Goal: Complete application form

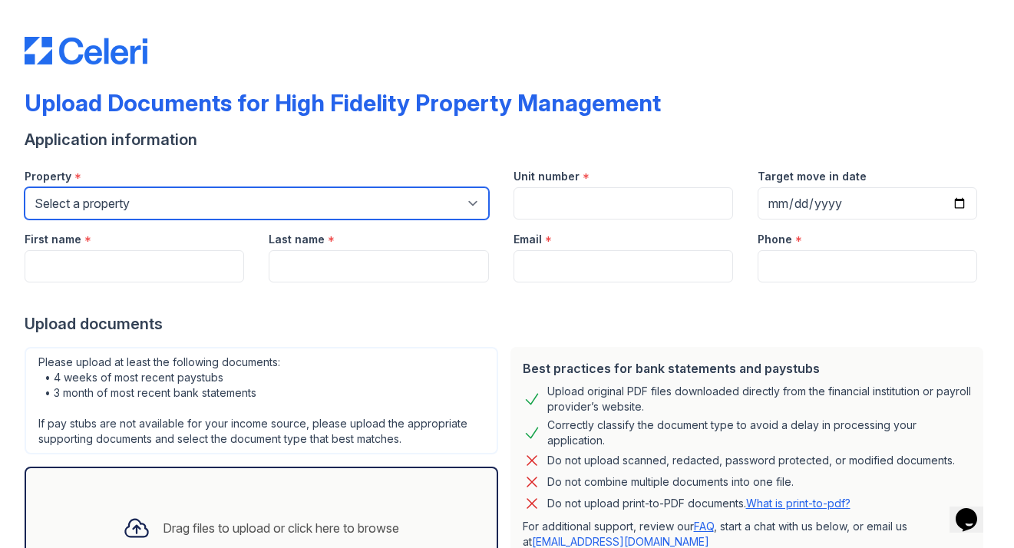
click at [268, 206] on select "Select a property [STREET_ADDRESS][GEOGRAPHIC_DATA][US_STATE][STREET_ADDRESS] […" at bounding box center [257, 203] width 464 height 32
select select "1931"
click at [25, 187] on select "Select a property [STREET_ADDRESS][GEOGRAPHIC_DATA][US_STATE][STREET_ADDRESS] […" at bounding box center [257, 203] width 464 height 32
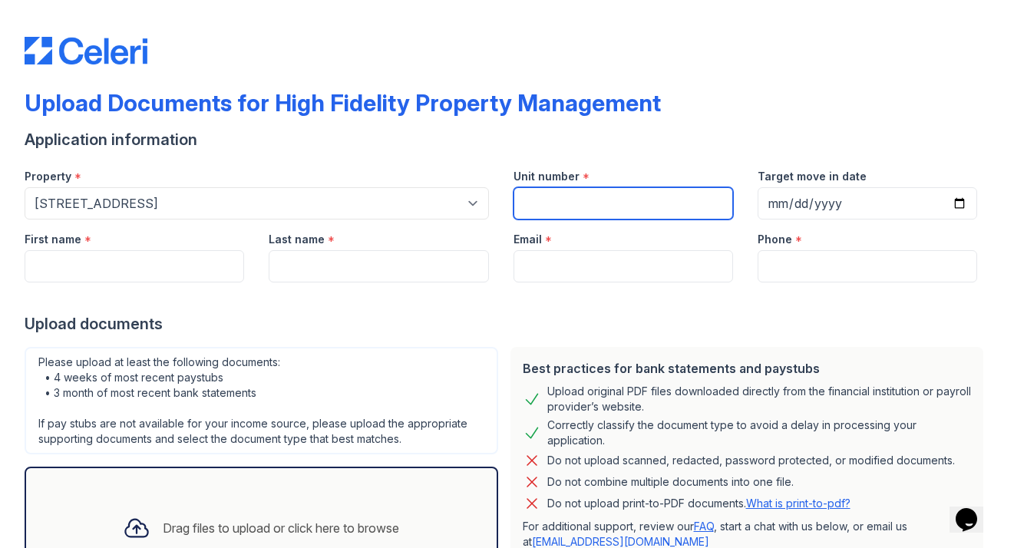
click at [596, 208] on input "Unit number" at bounding box center [623, 203] width 220 height 32
type input "2R"
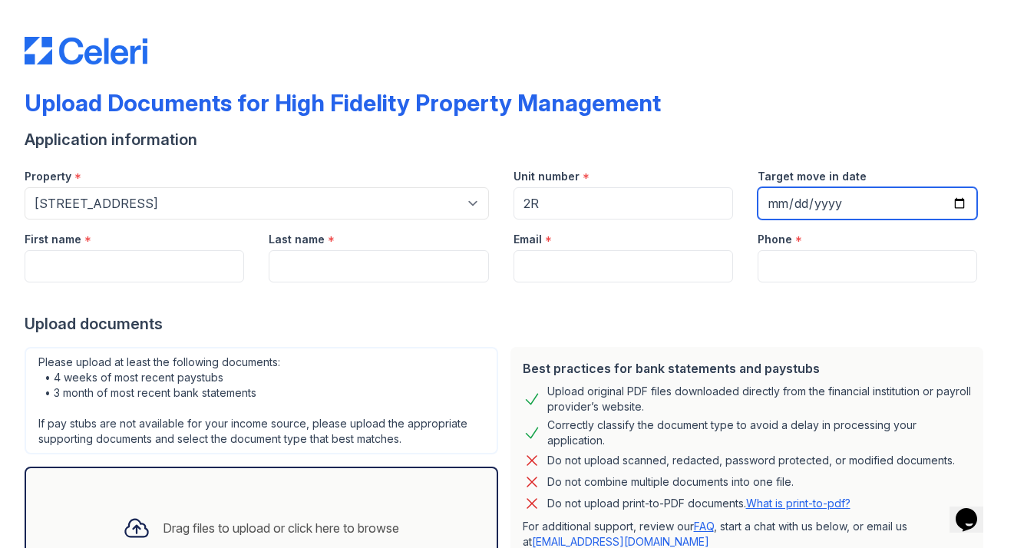
click at [950, 194] on input "Target move in date" at bounding box center [868, 203] width 220 height 32
click at [953, 210] on input "Target move in date" at bounding box center [868, 203] width 220 height 32
type input "[DATE]"
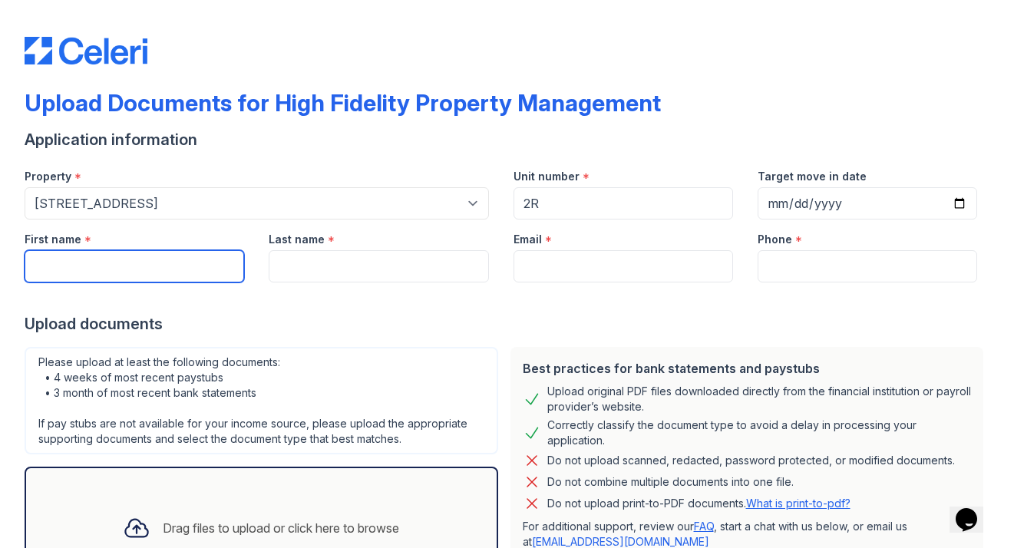
click at [171, 259] on input "First name" at bounding box center [135, 266] width 220 height 32
type input "[PERSON_NAME]"
type input "Kregas"
type input "[EMAIL_ADDRESS][DOMAIN_NAME]"
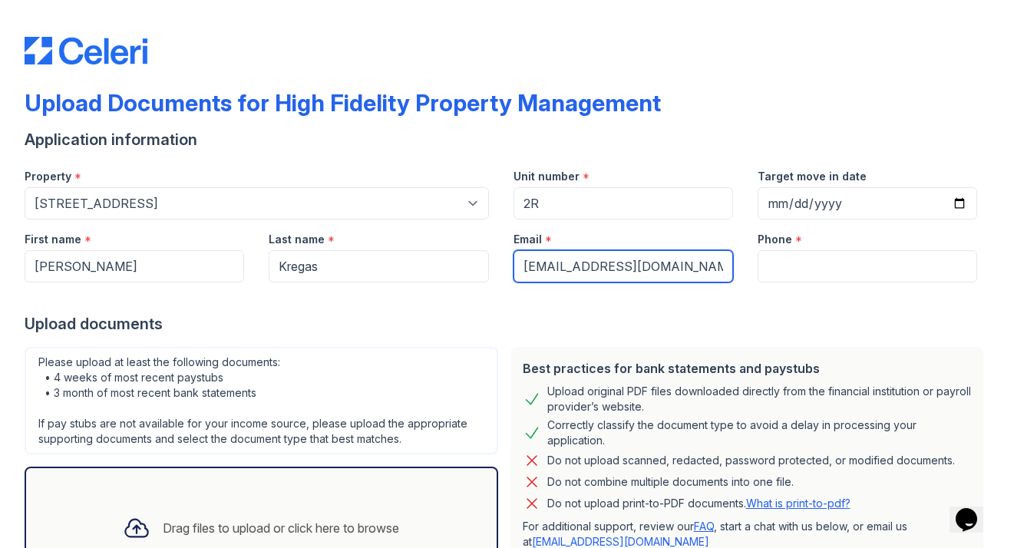
type input "8153552420"
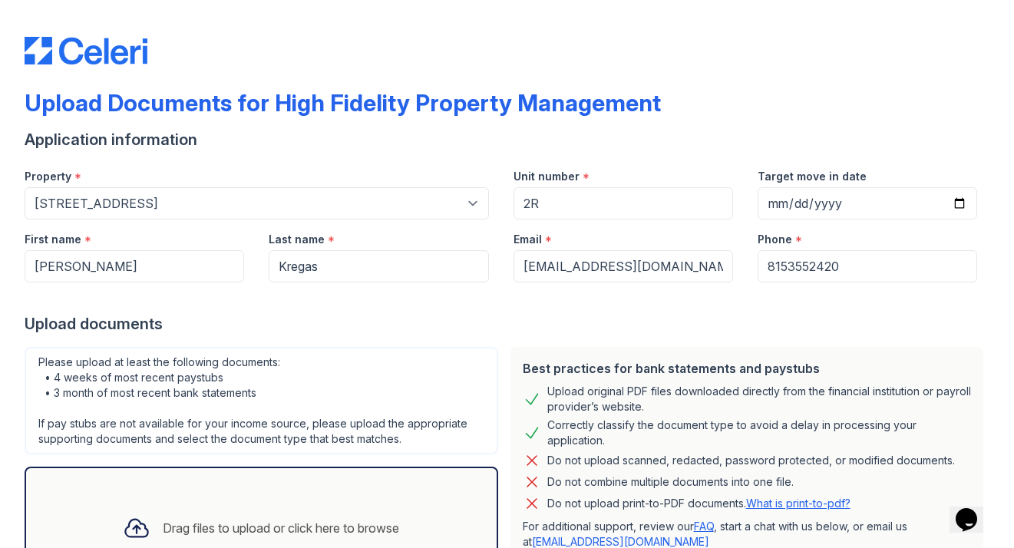
click at [246, 325] on div "Upload documents" at bounding box center [507, 323] width 965 height 21
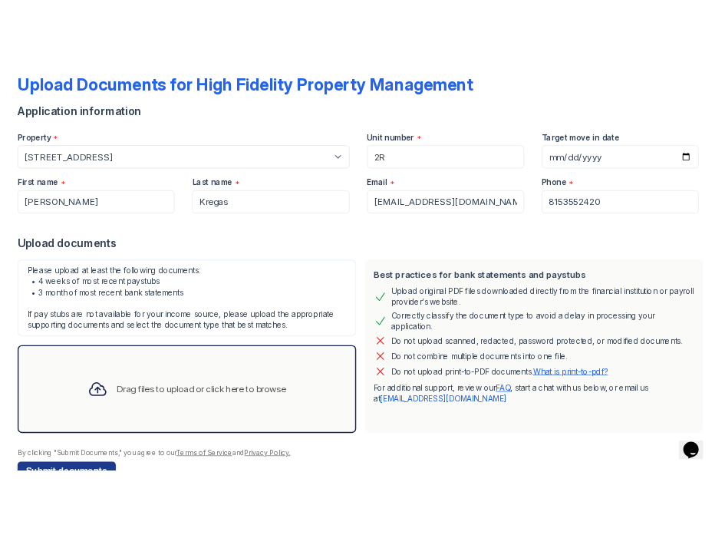
scroll to position [137, 0]
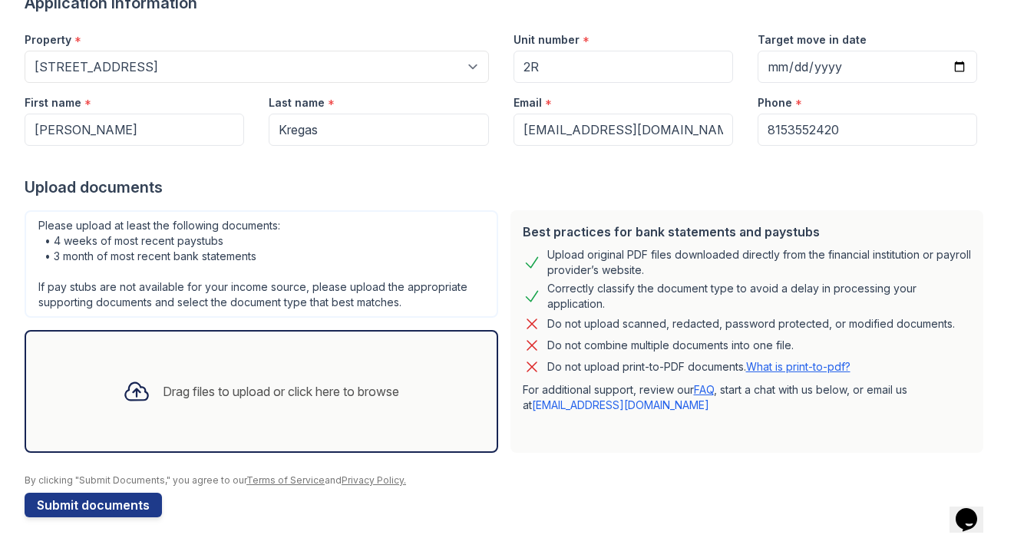
click at [2, 213] on div "Upload Documents for High Fidelity Property Management Application information …" at bounding box center [507, 137] width 1014 height 548
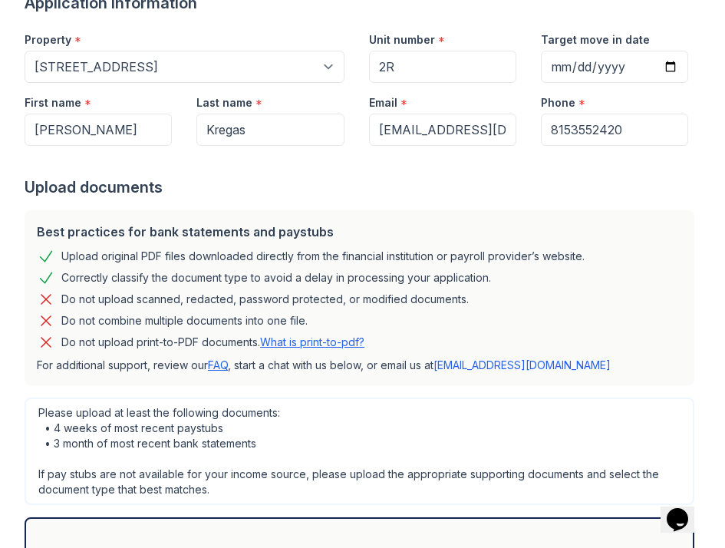
click at [165, 202] on form "Application information Property * Select a property [STREET_ADDRESS][GEOGRAPHI…" at bounding box center [363, 348] width 676 height 712
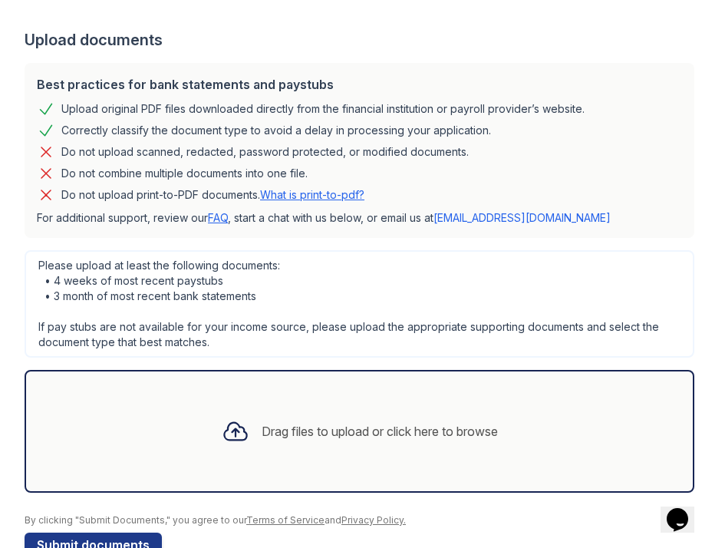
scroll to position [324, 0]
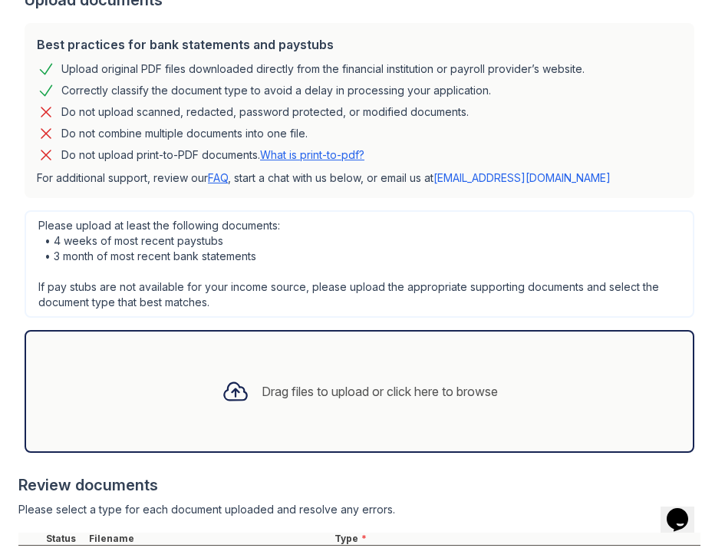
click at [242, 388] on div at bounding box center [236, 391] width 40 height 40
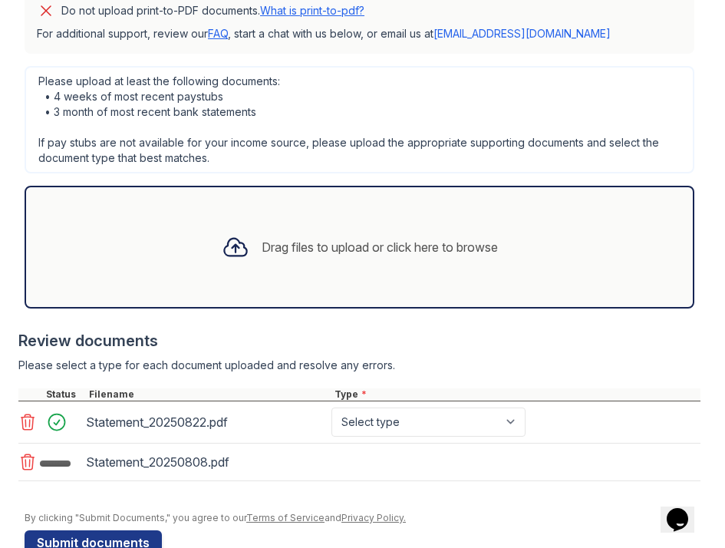
scroll to position [510, 0]
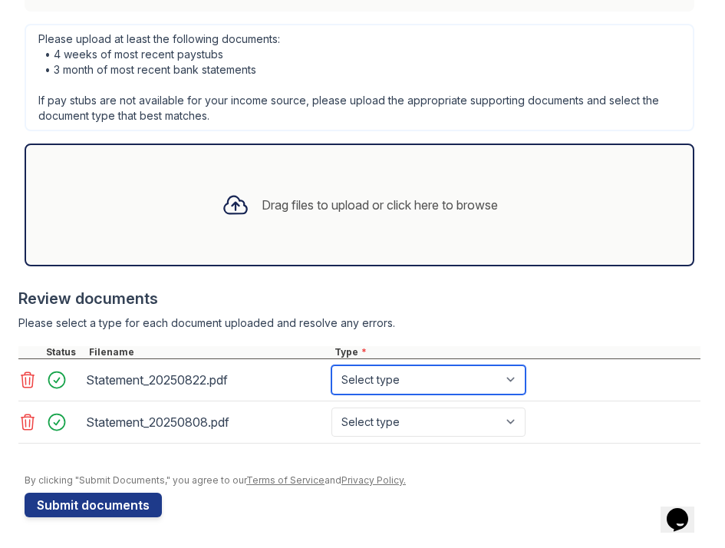
click at [411, 378] on select "Select type Paystub Bank Statement Offer Letter Tax Documents Benefit Award Let…" at bounding box center [429, 379] width 194 height 29
select select "paystub"
click at [332, 365] on select "Select type Paystub Bank Statement Offer Letter Tax Documents Benefit Award Let…" at bounding box center [429, 379] width 194 height 29
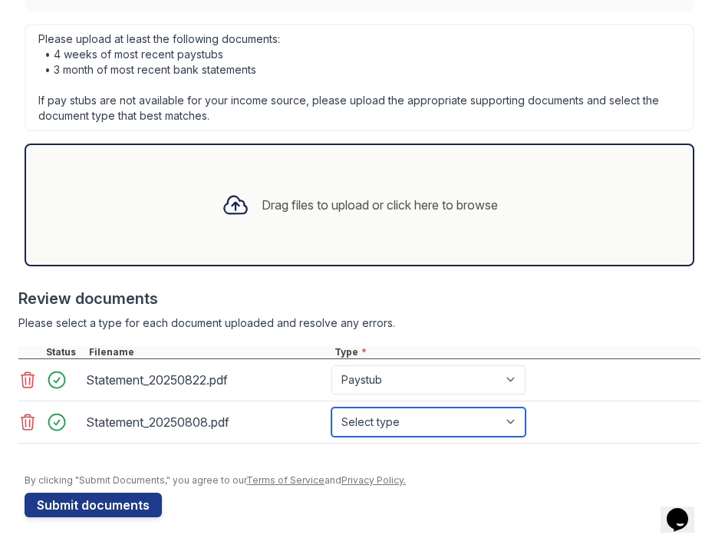
click at [414, 419] on select "Select type Paystub Bank Statement Offer Letter Tax Documents Benefit Award Let…" at bounding box center [429, 422] width 194 height 29
select select "paystub"
click at [332, 408] on select "Select type Paystub Bank Statement Offer Letter Tax Documents Benefit Award Let…" at bounding box center [429, 422] width 194 height 29
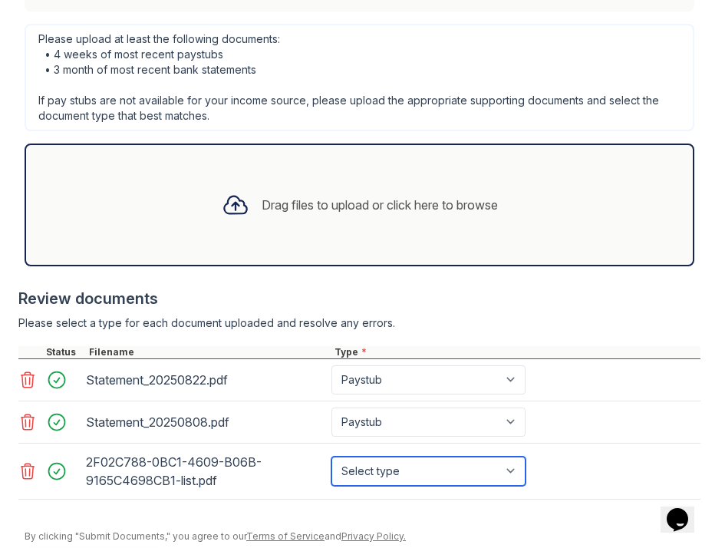
click at [432, 477] on select "Select type Paystub Bank Statement Offer Letter Tax Documents Benefit Award Let…" at bounding box center [429, 471] width 194 height 29
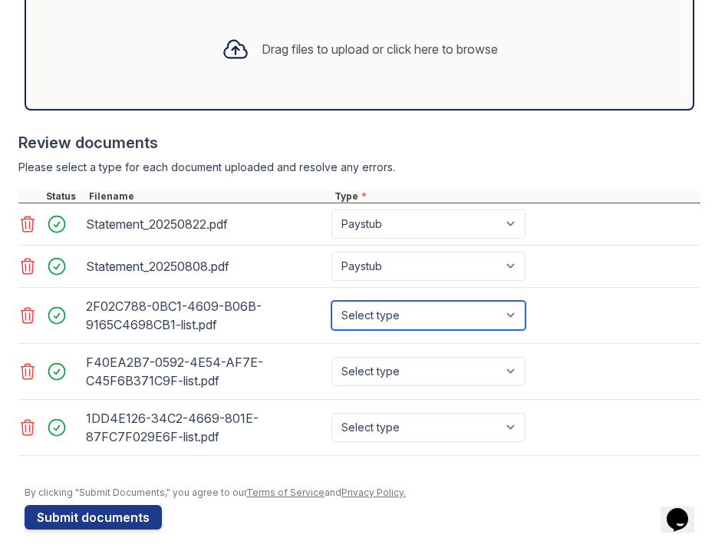
scroll to position [679, 0]
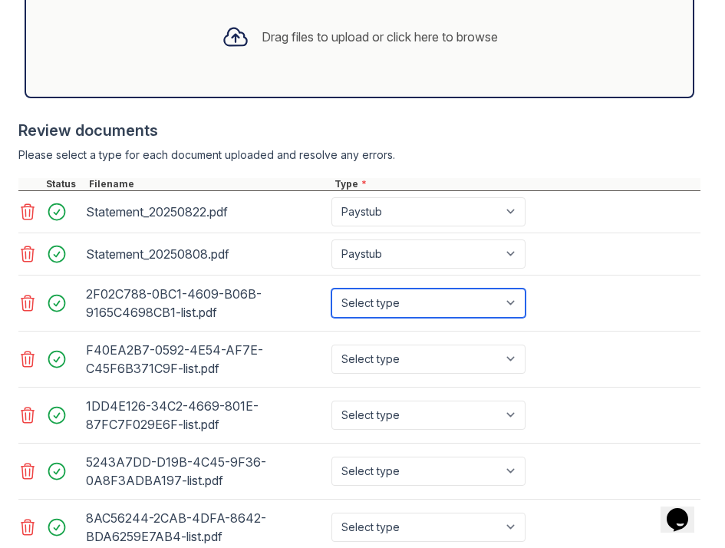
click at [410, 302] on select "Select type Paystub Bank Statement Offer Letter Tax Documents Benefit Award Let…" at bounding box center [429, 303] width 194 height 29
select select "bank_statement"
click at [332, 289] on select "Select type Paystub Bank Statement Offer Letter Tax Documents Benefit Award Let…" at bounding box center [429, 303] width 194 height 29
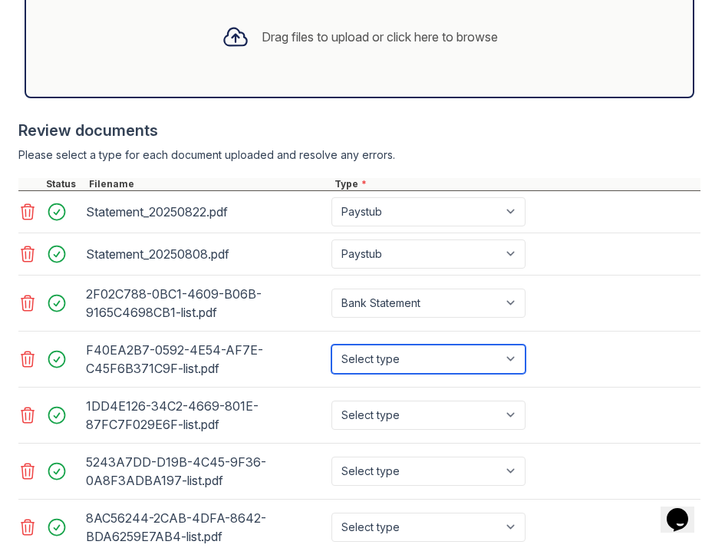
click at [405, 355] on select "Select type Paystub Bank Statement Offer Letter Tax Documents Benefit Award Let…" at bounding box center [429, 359] width 194 height 29
select select "bank_statement"
click at [332, 345] on select "Select type Paystub Bank Statement Offer Letter Tax Documents Benefit Award Let…" at bounding box center [429, 359] width 194 height 29
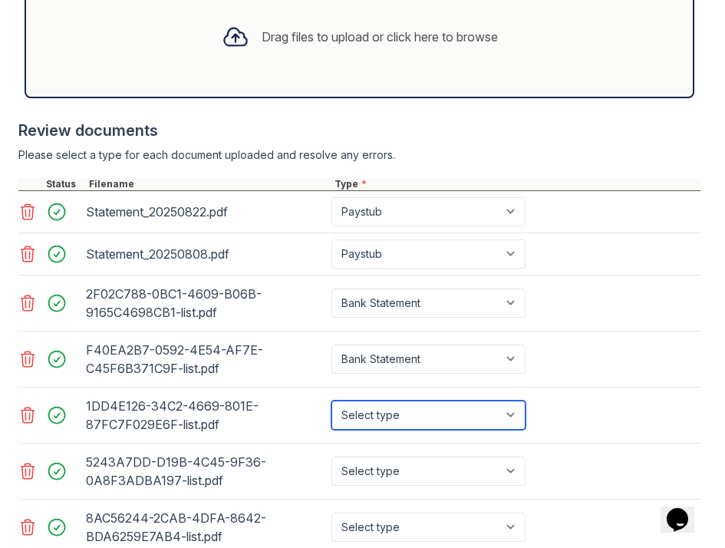
click at [401, 414] on select "Select type Paystub Bank Statement Offer Letter Tax Documents Benefit Award Let…" at bounding box center [429, 415] width 194 height 29
select select "bank_statement"
click at [332, 401] on select "Select type Paystub Bank Statement Offer Letter Tax Documents Benefit Award Let…" at bounding box center [429, 415] width 194 height 29
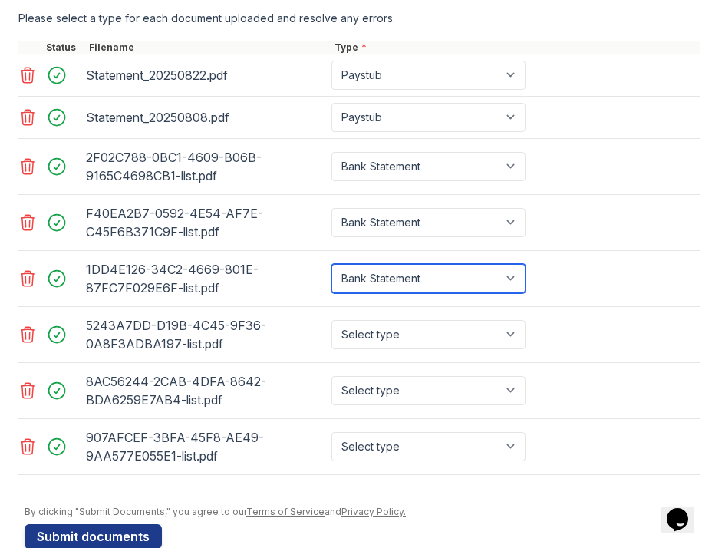
scroll to position [816, 0]
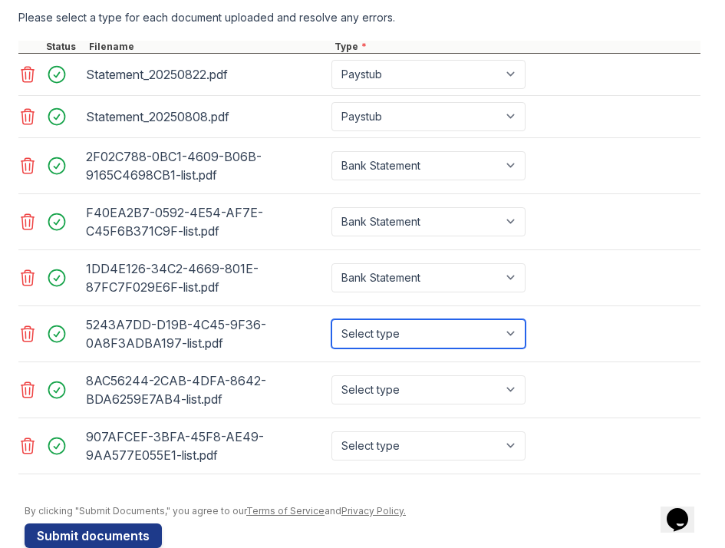
click at [493, 325] on select "Select type Paystub Bank Statement Offer Letter Tax Documents Benefit Award Let…" at bounding box center [429, 333] width 194 height 29
select select "bank_statement"
click at [332, 319] on select "Select type Paystub Bank Statement Offer Letter Tax Documents Benefit Award Let…" at bounding box center [429, 333] width 194 height 29
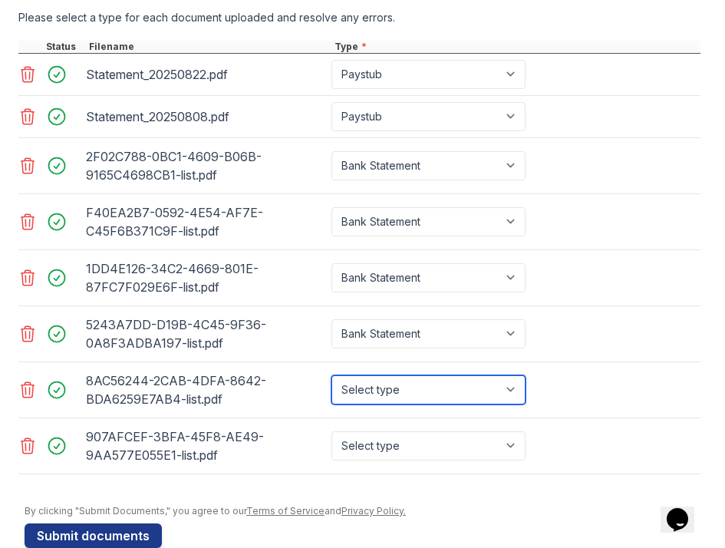
click at [480, 392] on select "Select type Paystub Bank Statement Offer Letter Tax Documents Benefit Award Let…" at bounding box center [429, 389] width 194 height 29
select select "bank_statement"
click at [332, 375] on select "Select type Paystub Bank Statement Offer Letter Tax Documents Benefit Award Let…" at bounding box center [429, 389] width 194 height 29
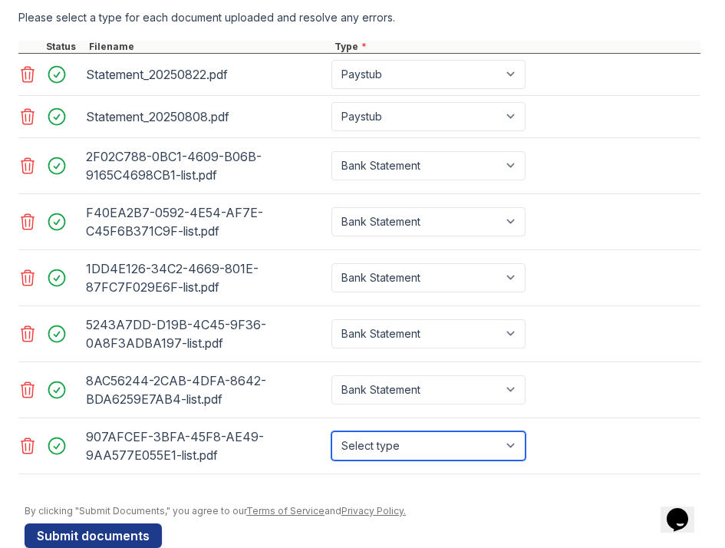
click at [470, 444] on select "Select type Paystub Bank Statement Offer Letter Tax Documents Benefit Award Let…" at bounding box center [429, 445] width 194 height 29
select select "bank_statement"
click at [332, 431] on select "Select type Paystub Bank Statement Offer Letter Tax Documents Benefit Award Let…" at bounding box center [429, 445] width 194 height 29
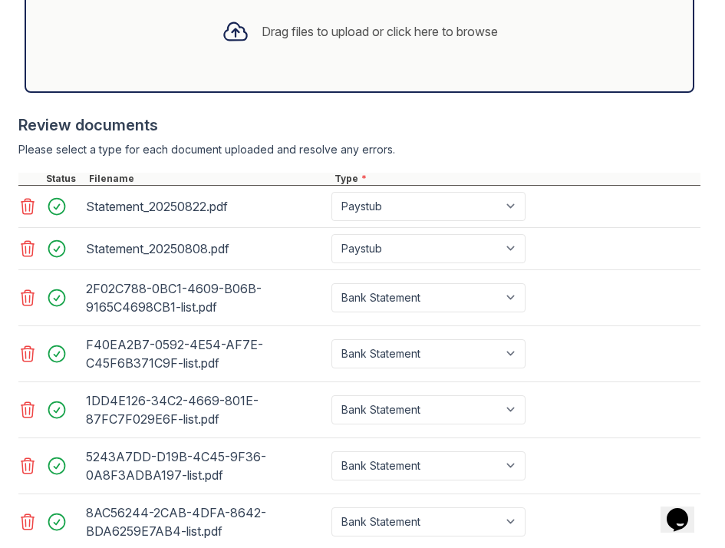
scroll to position [847, 0]
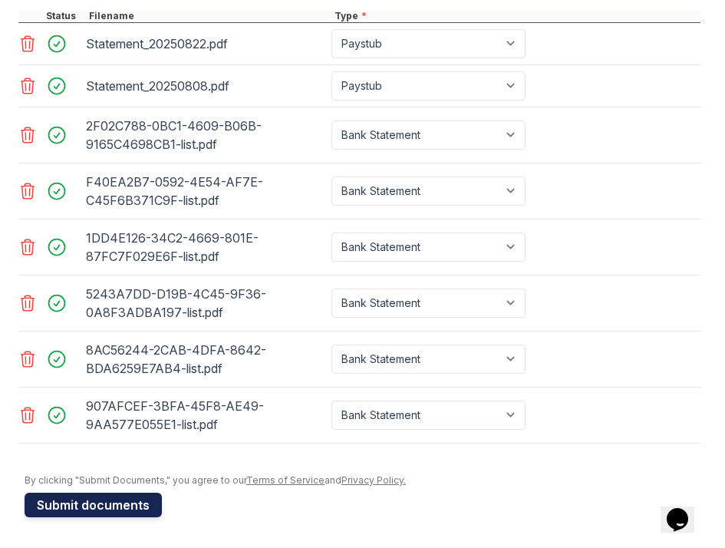
click at [146, 506] on button "Submit documents" at bounding box center [93, 505] width 137 height 25
